Goal: Task Accomplishment & Management: Use online tool/utility

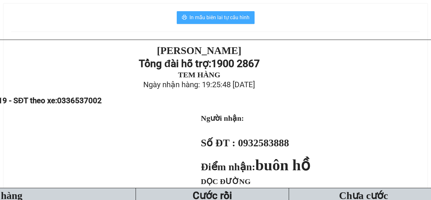
click at [217, 14] on span "In mẫu biên lai tự cấu hình" at bounding box center [220, 17] width 60 height 8
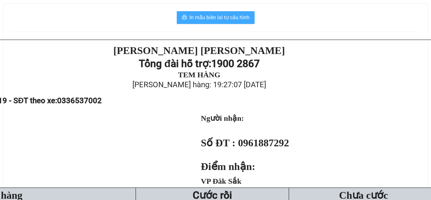
click at [200, 16] on span "In mẫu biên lai tự cấu hình" at bounding box center [220, 17] width 60 height 8
